Goal: Transaction & Acquisition: Purchase product/service

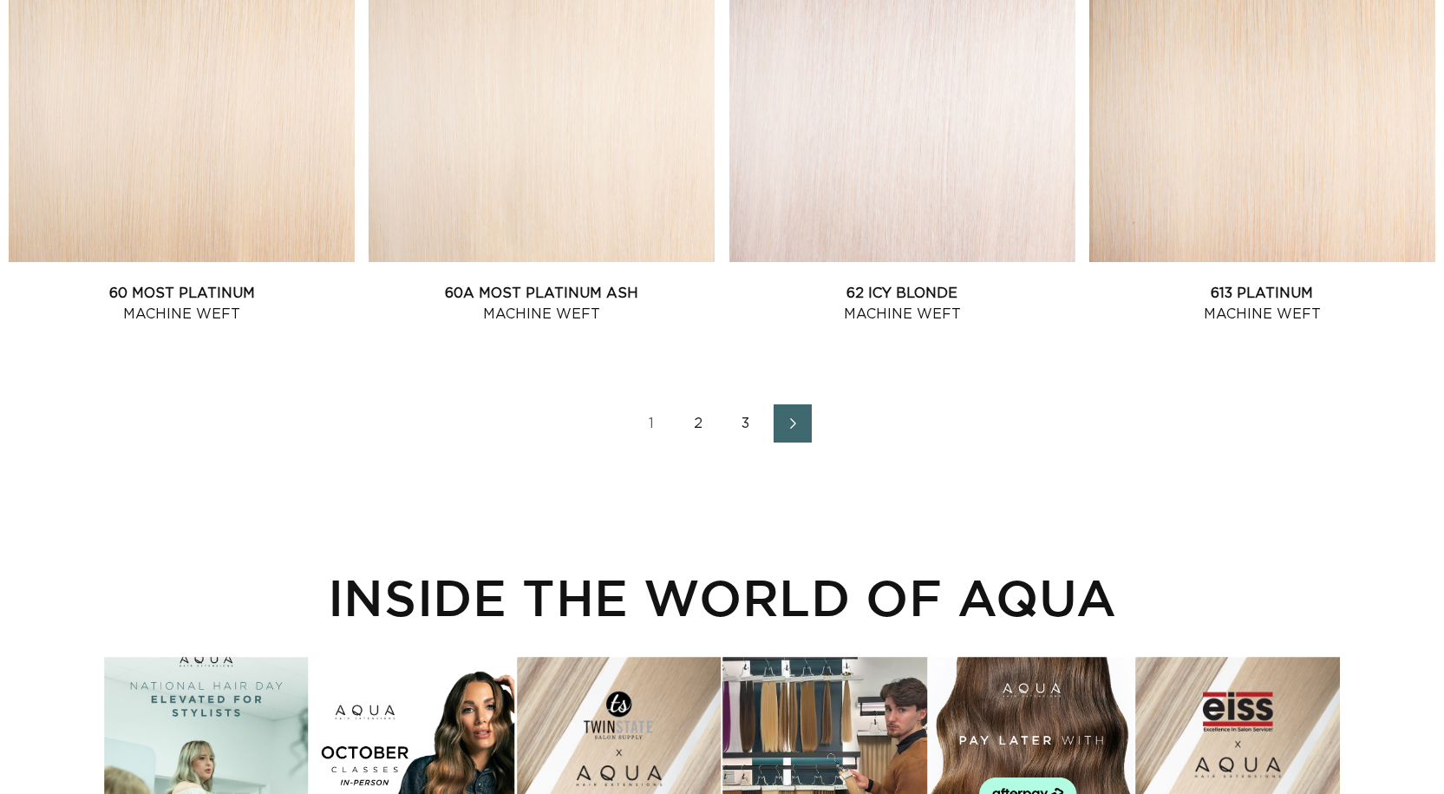
scroll to position [2429, 0]
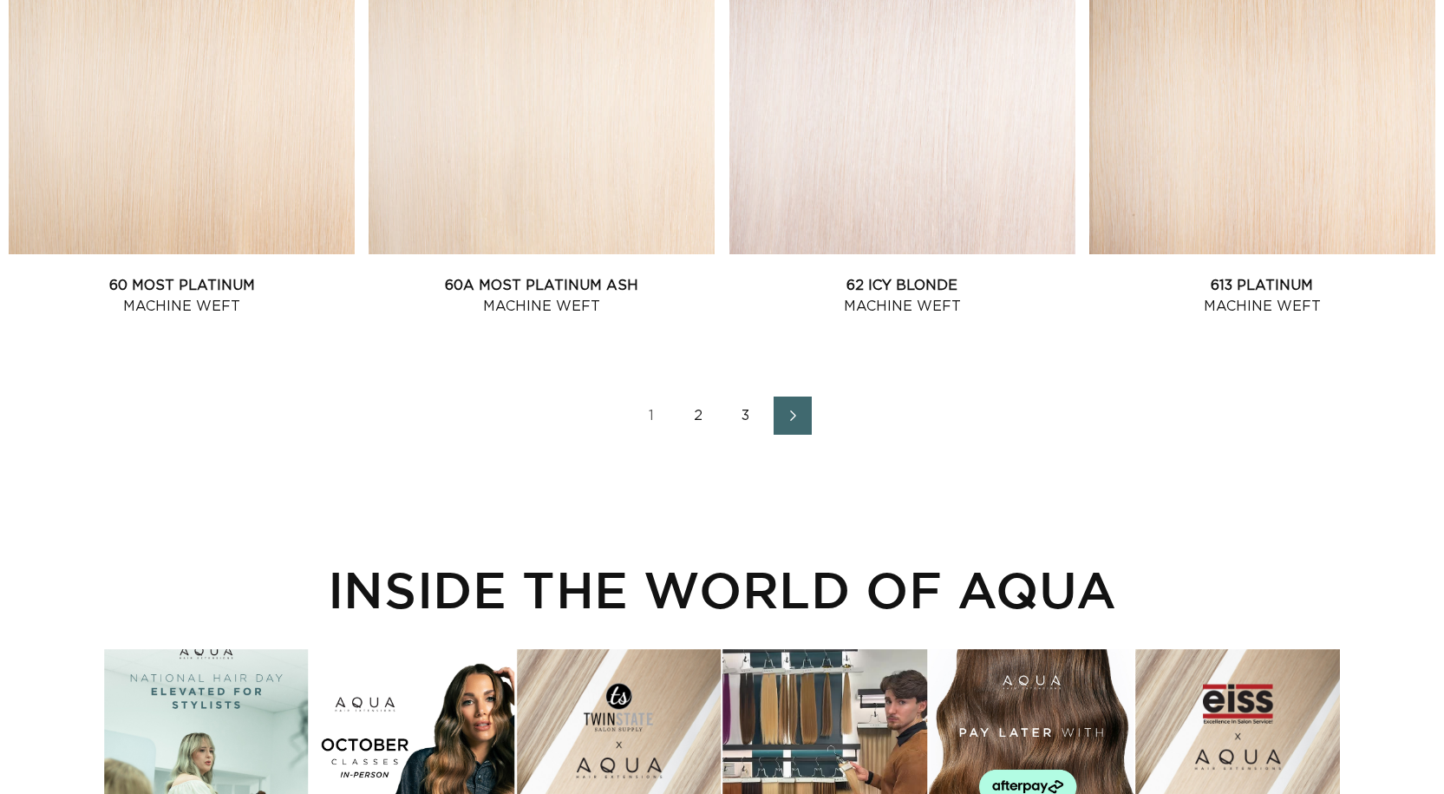
click at [700, 422] on link "2" at bounding box center [699, 415] width 38 height 38
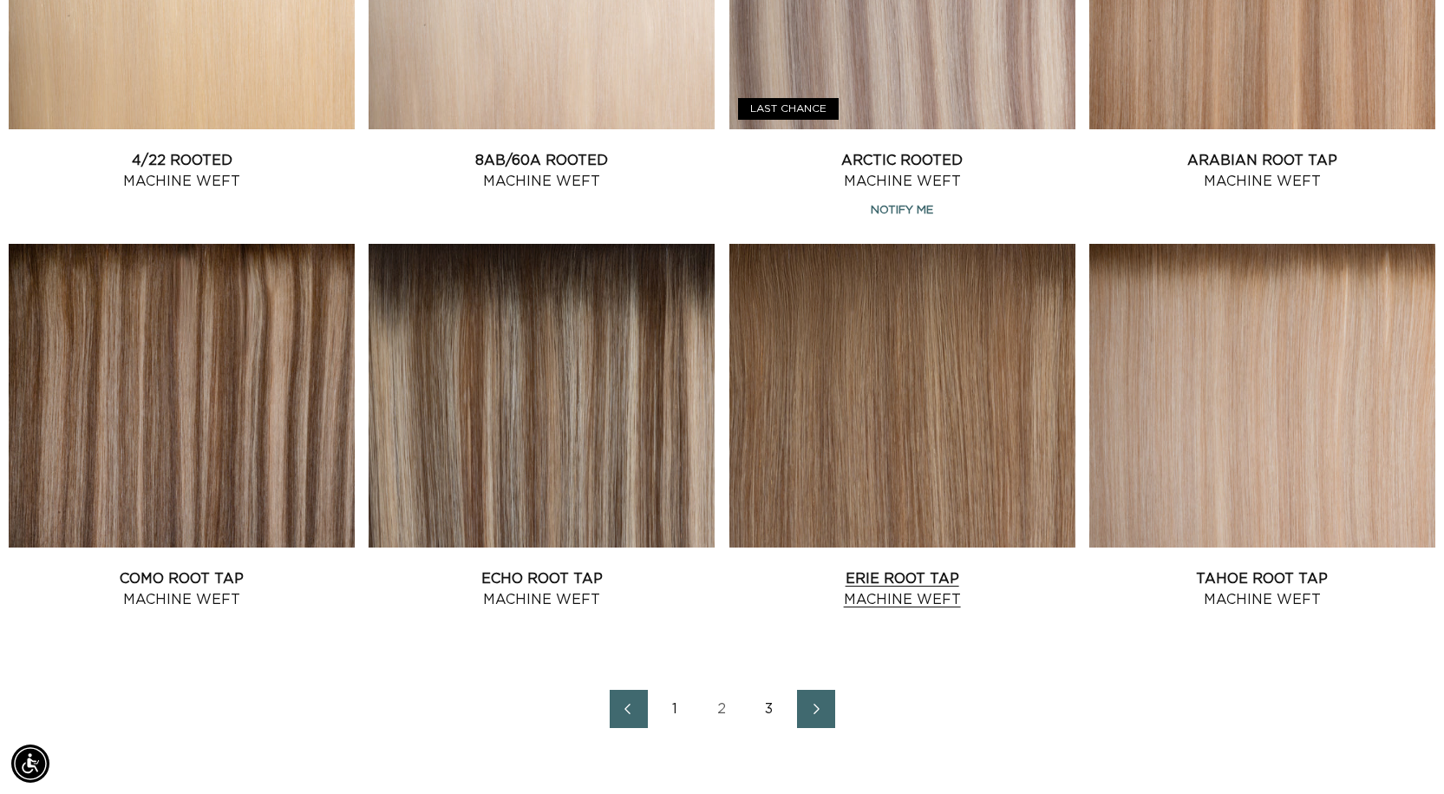
scroll to position [2168, 0]
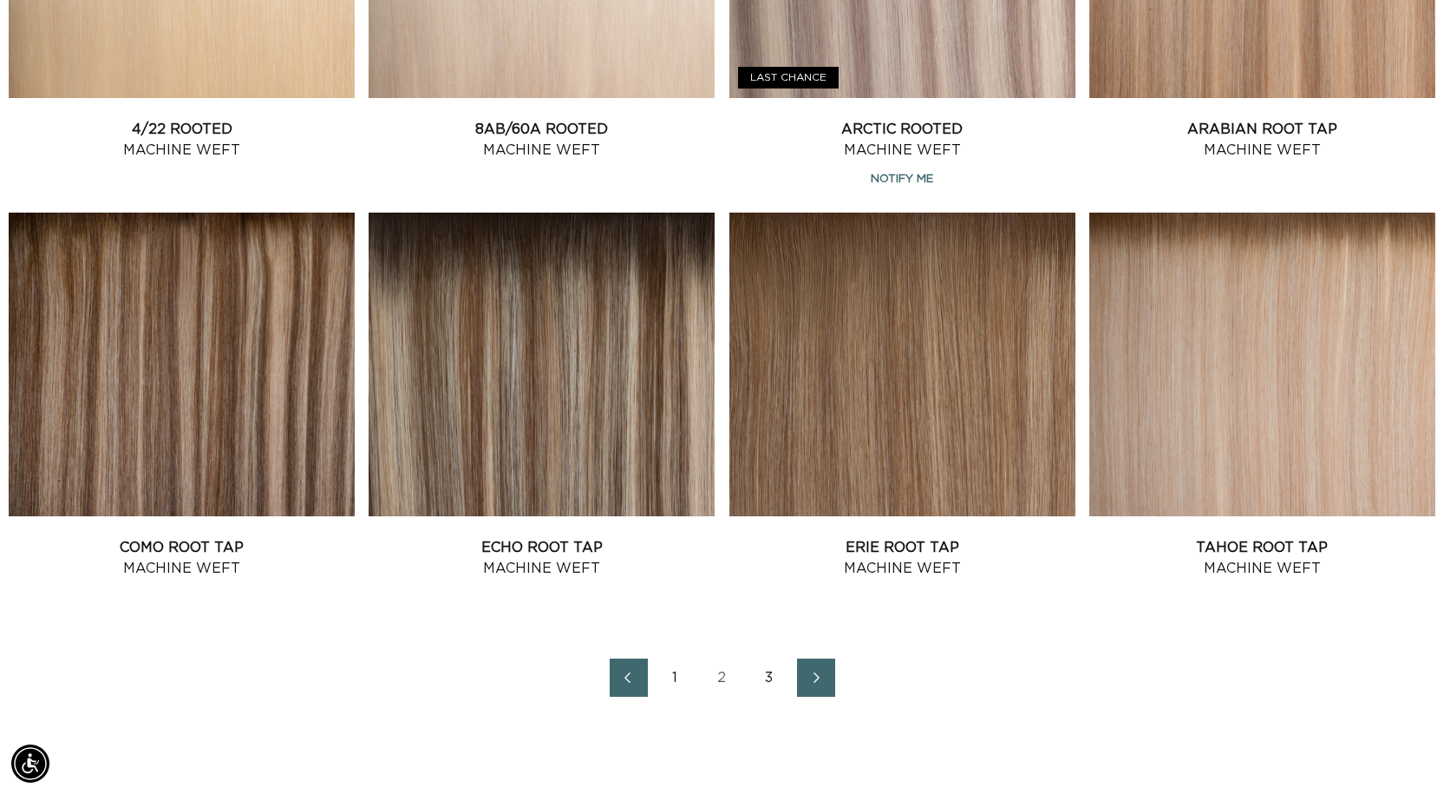
click at [768, 680] on link "3" at bounding box center [769, 677] width 38 height 38
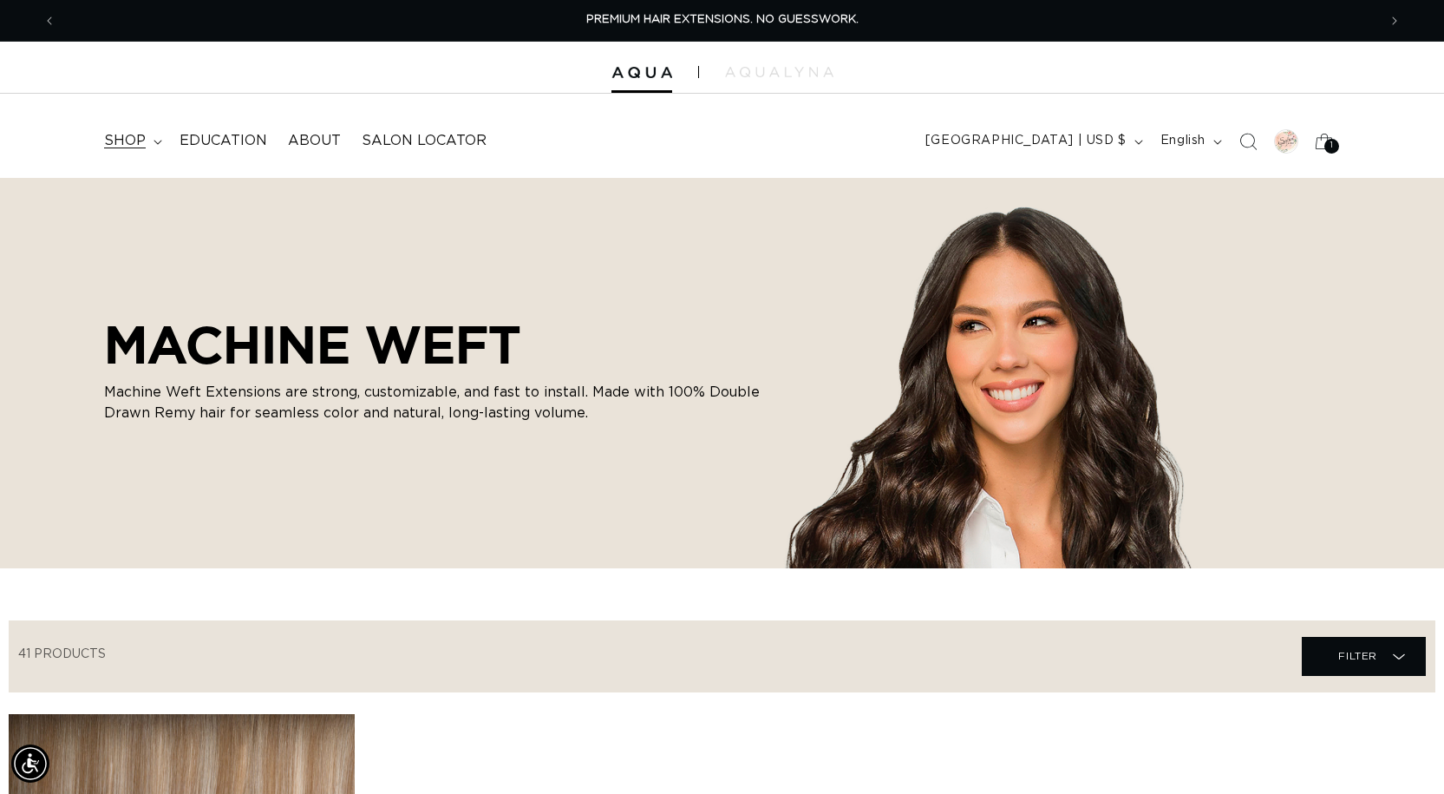
click at [114, 136] on span "shop" at bounding box center [125, 141] width 42 height 18
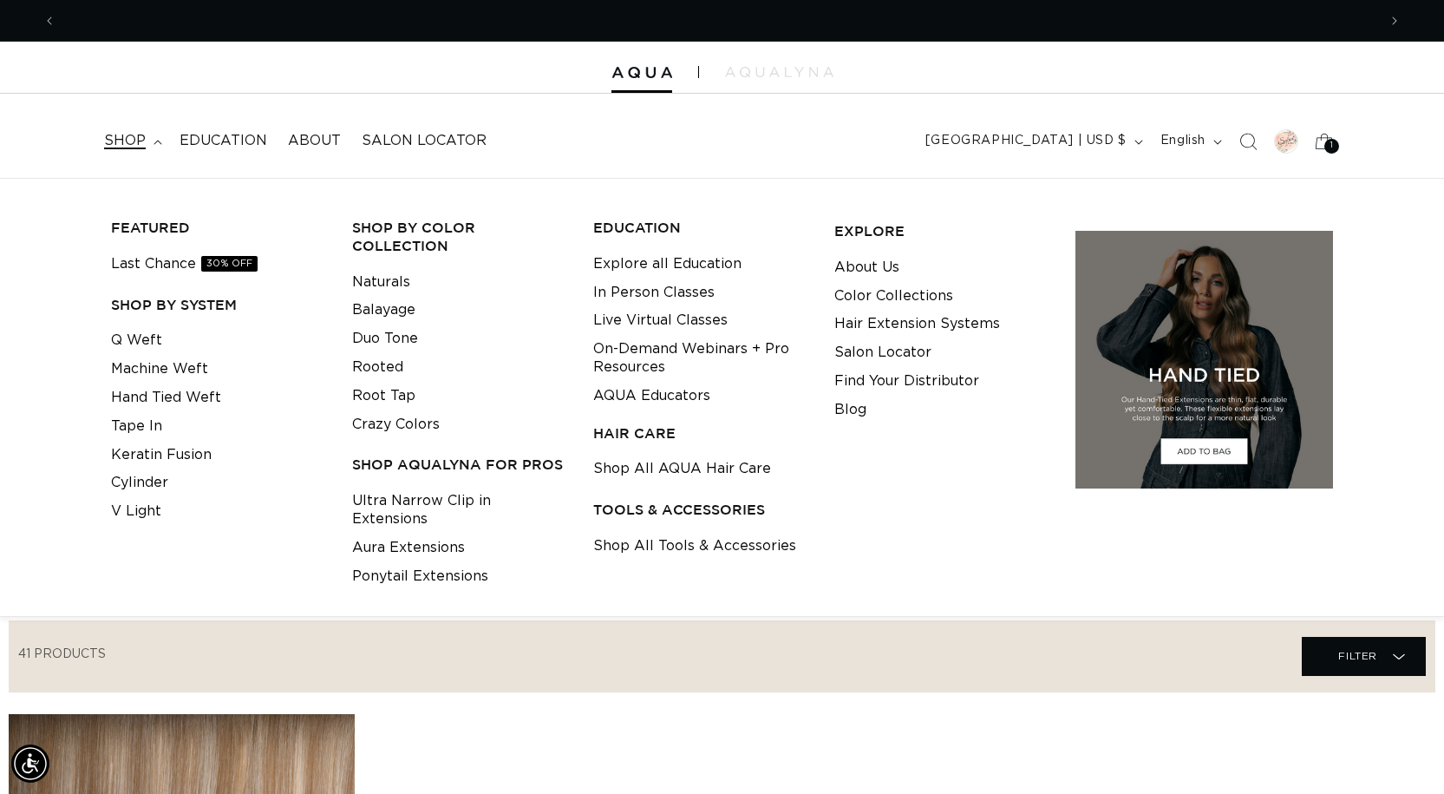
scroll to position [0, 1321]
click at [141, 432] on link "Tape In" at bounding box center [136, 426] width 51 height 29
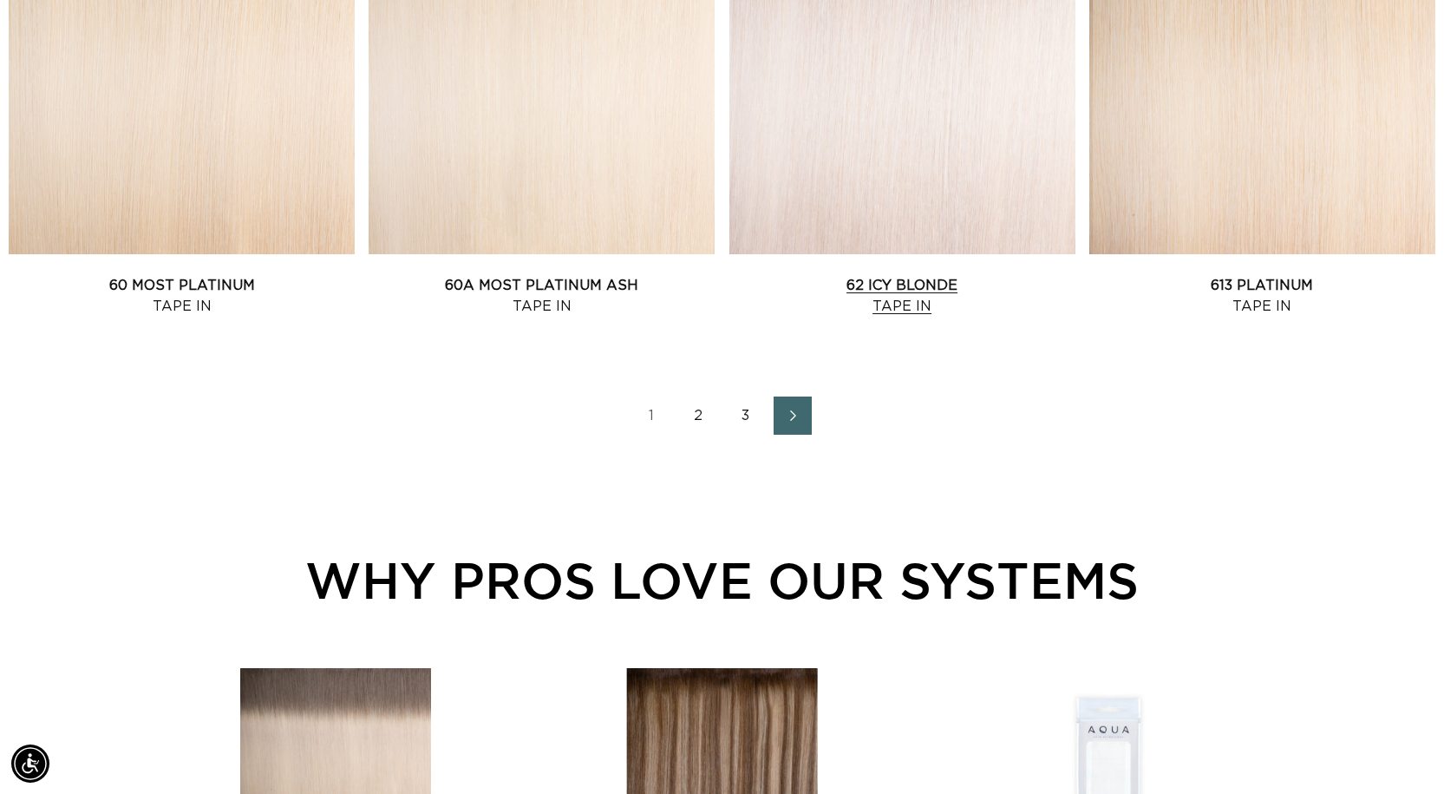
scroll to position [0, 1321]
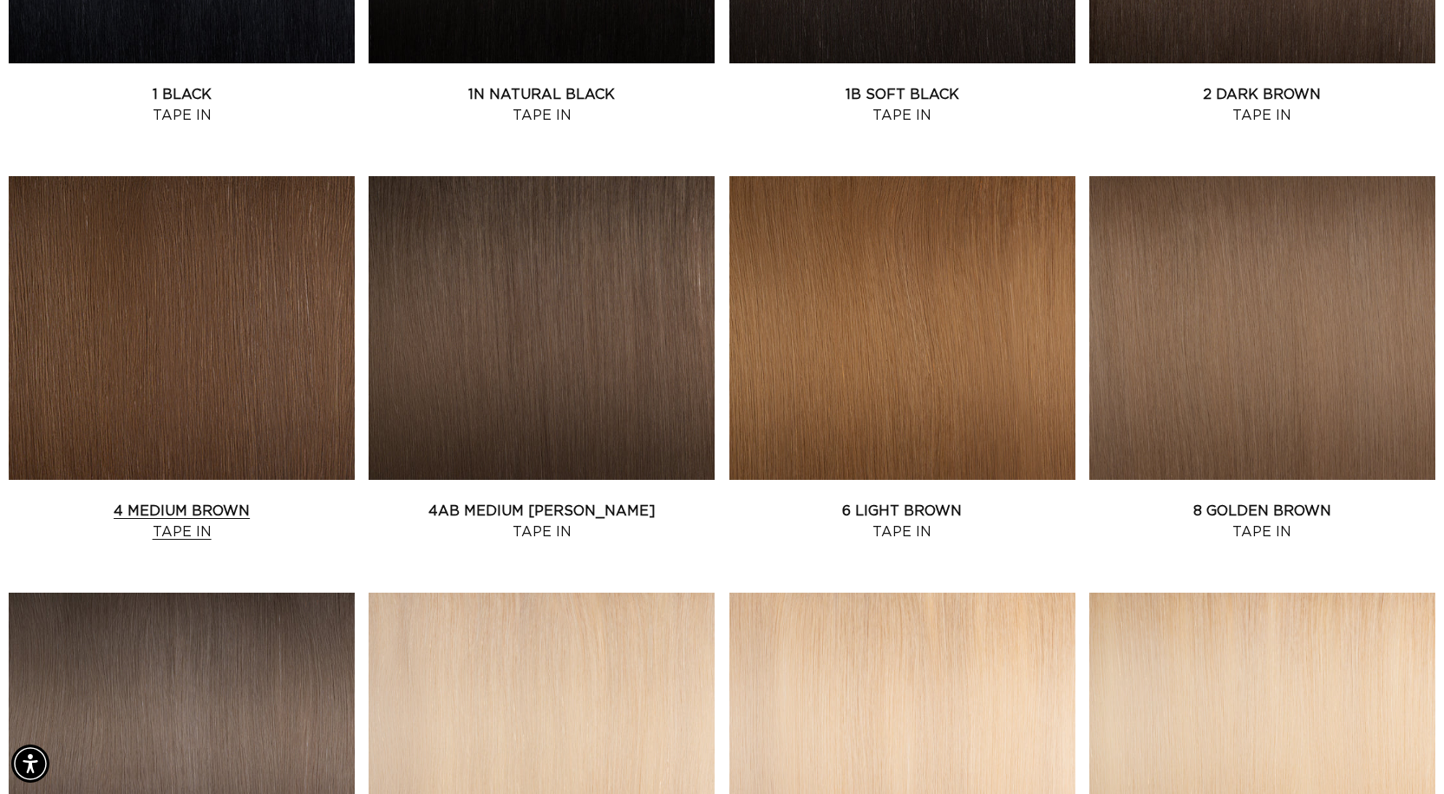
scroll to position [0, 2642]
click at [193, 500] on link "4 Medium Brown Tape In" at bounding box center [182, 521] width 346 height 42
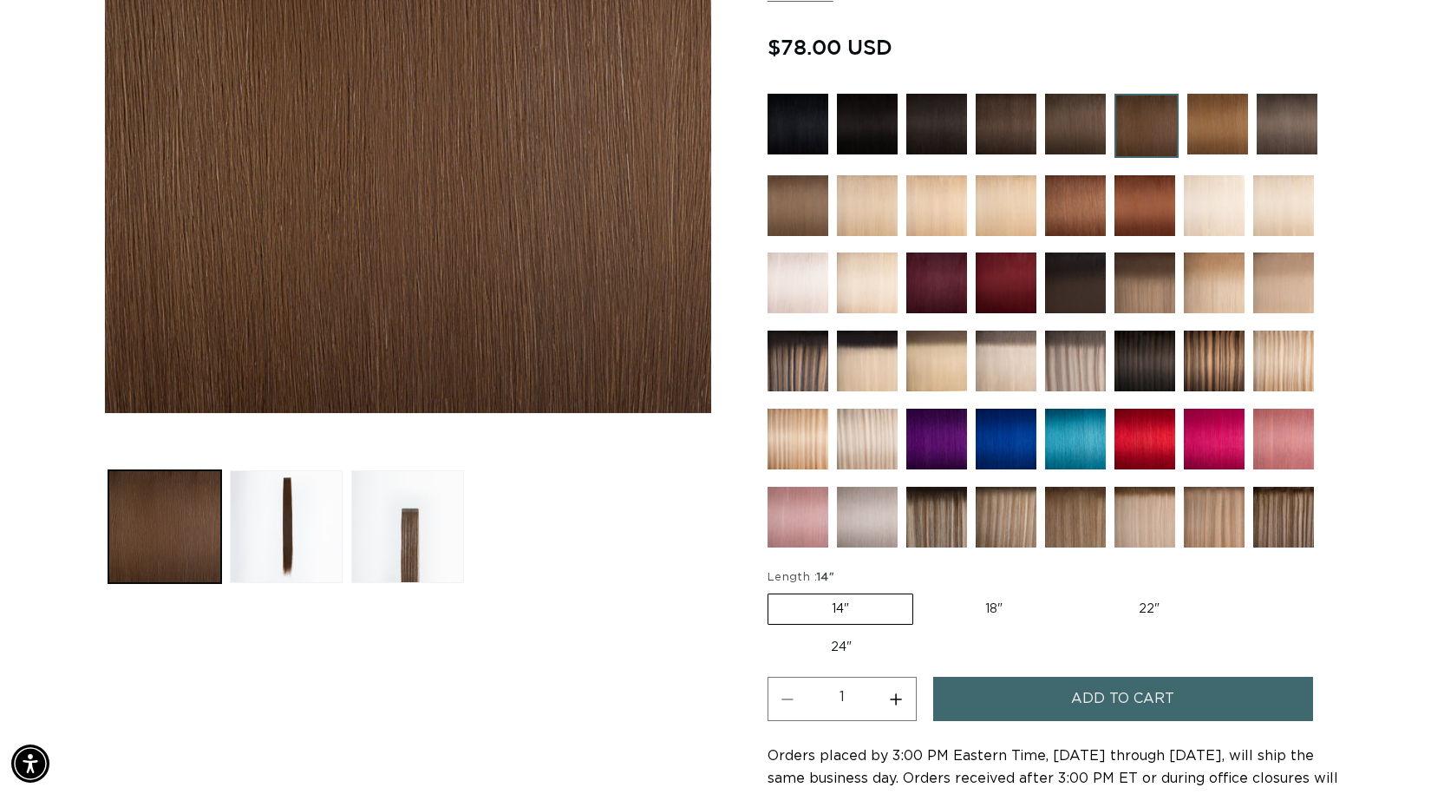
scroll to position [0, 1321]
click at [1129, 605] on label "22" Variant sold out or unavailable" at bounding box center [1148, 608] width 147 height 29
click at [1075, 591] on input "22" Variant sold out or unavailable" at bounding box center [1075, 590] width 1 height 1
radio input "true"
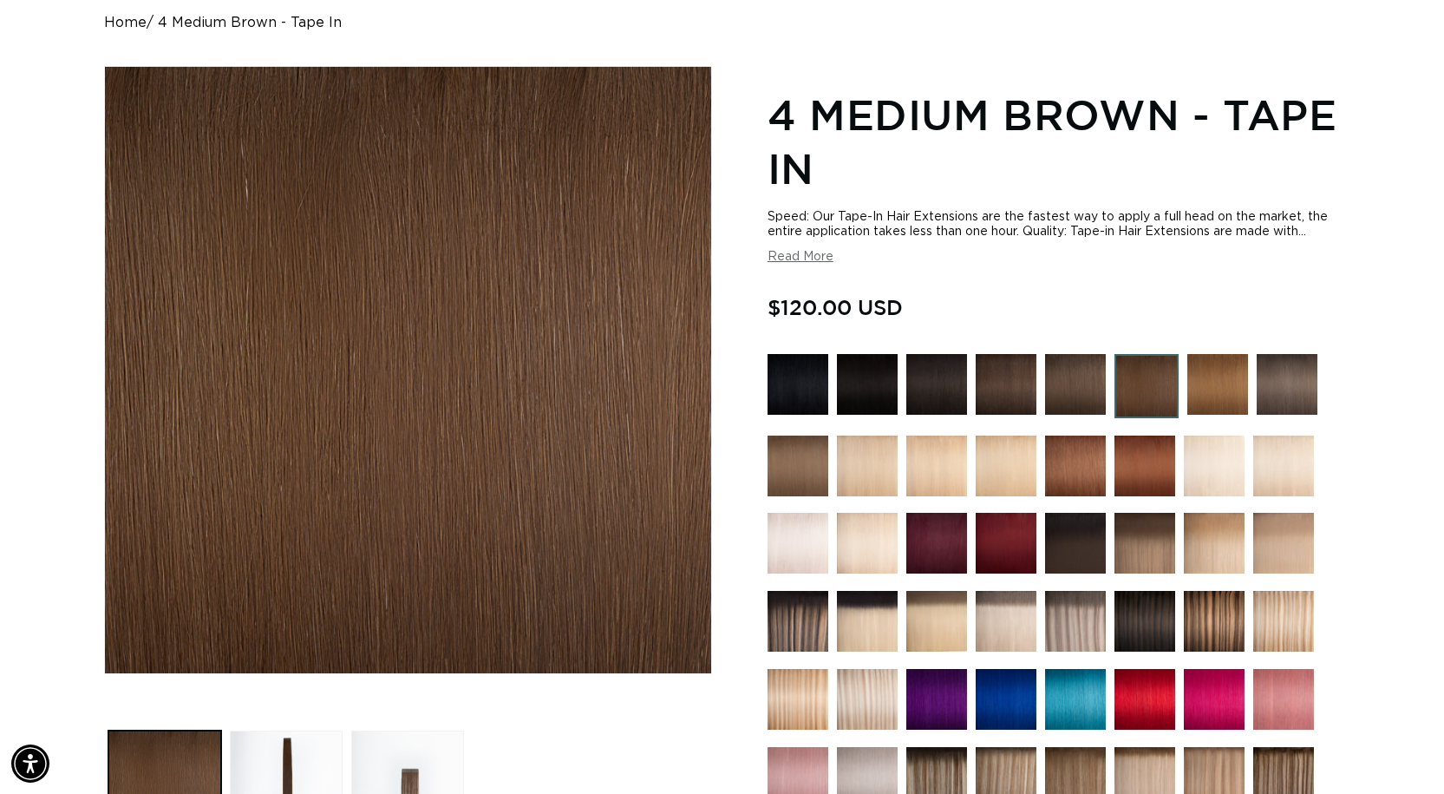
scroll to position [0, 1321]
drag, startPoint x: 801, startPoint y: 258, endPoint x: 807, endPoint y: 306, distance: 48.1
click at [801, 258] on button "Read More" at bounding box center [801, 257] width 66 height 15
